Goal: Find contact information: Find contact information

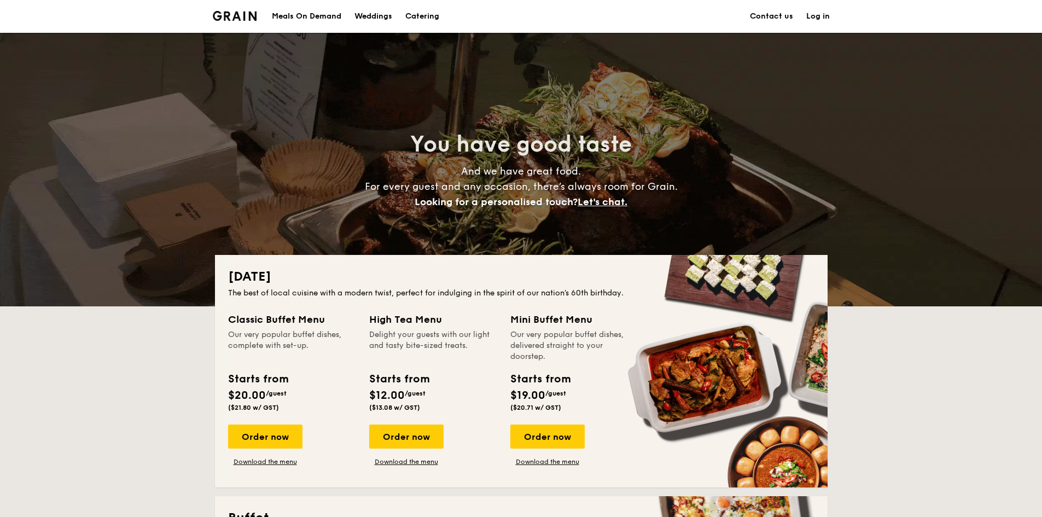
click at [784, 14] on link "Contact us" at bounding box center [771, 16] width 43 height 33
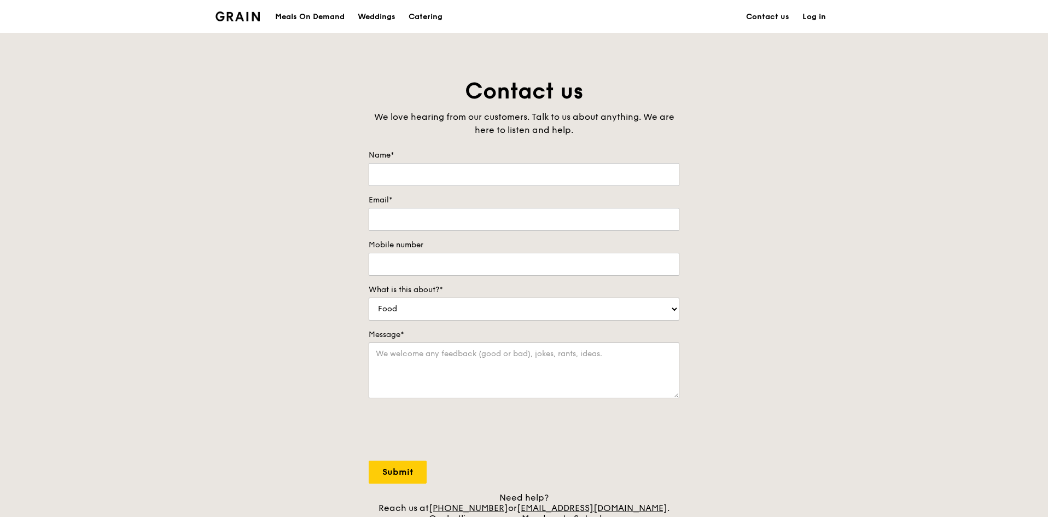
click at [294, 18] on div "Meals On Demand" at bounding box center [309, 17] width 69 height 33
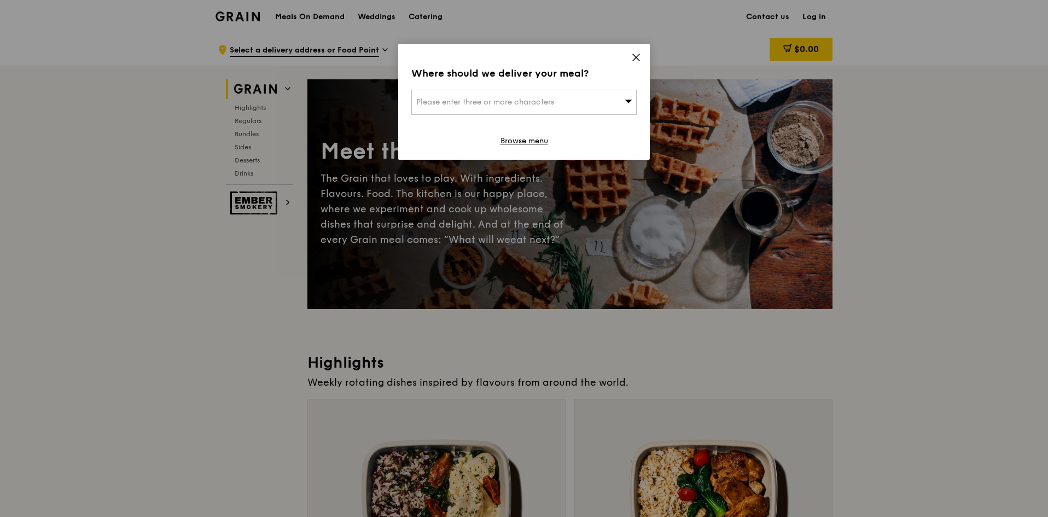
click at [638, 57] on icon at bounding box center [636, 58] width 10 height 10
